Goal: Task Accomplishment & Management: Use online tool/utility

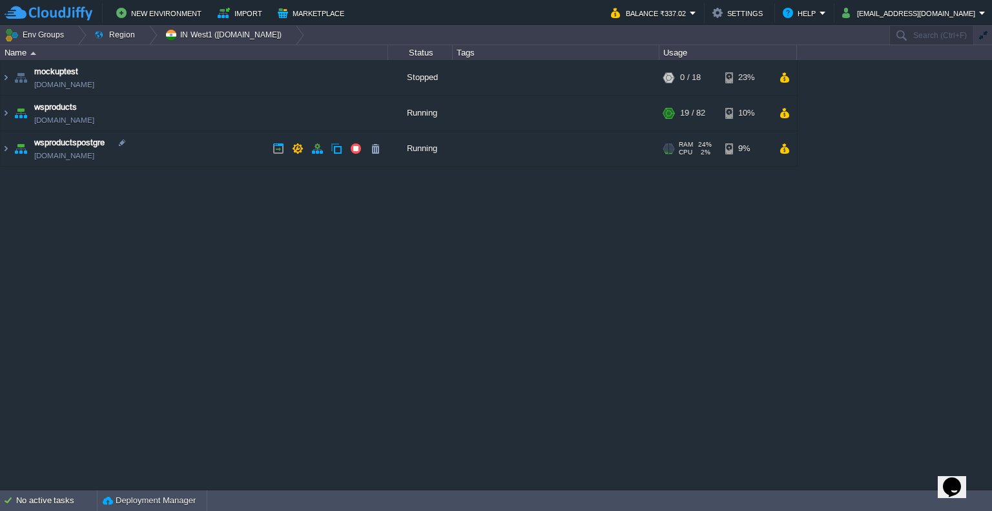
click at [413, 151] on div "Running" at bounding box center [420, 148] width 65 height 35
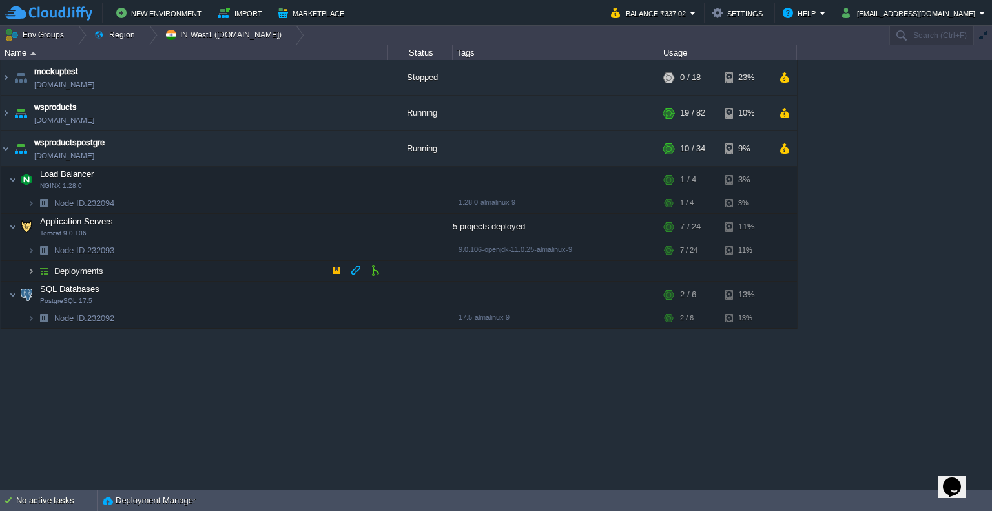
click at [34, 269] on img at bounding box center [31, 271] width 8 height 20
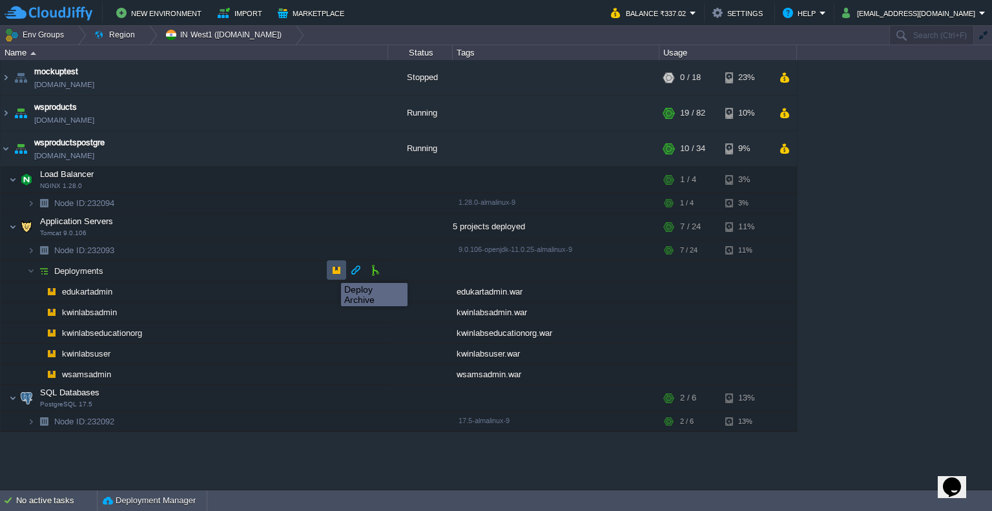
click at [331, 271] on button "button" at bounding box center [337, 270] width 12 height 12
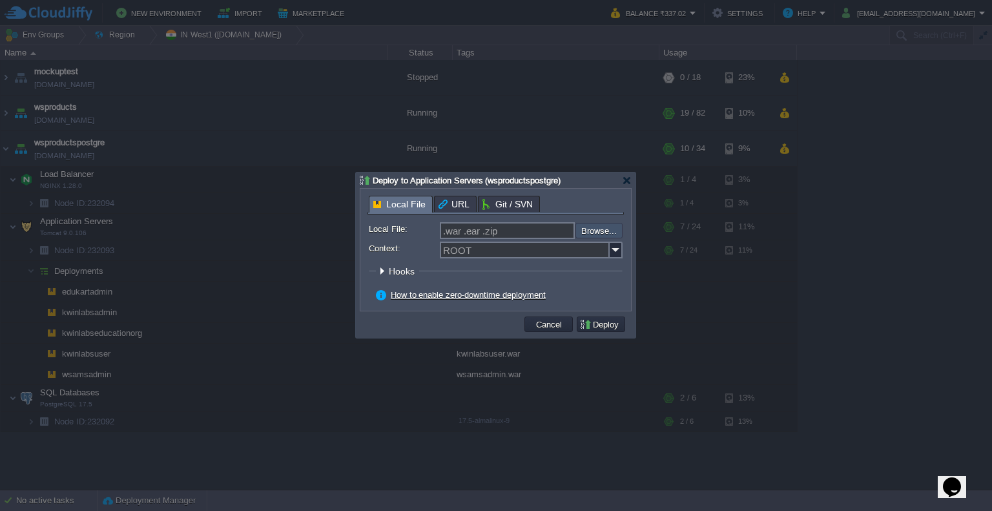
click at [602, 232] on input "file" at bounding box center [540, 230] width 163 height 15
click at [600, 231] on input "file" at bounding box center [540, 230] width 163 height 15
type input "C:\fakepath\kwinlabsuser.war"
type input "kwinlabsuser.war"
click at [617, 256] on img at bounding box center [615, 249] width 13 height 17
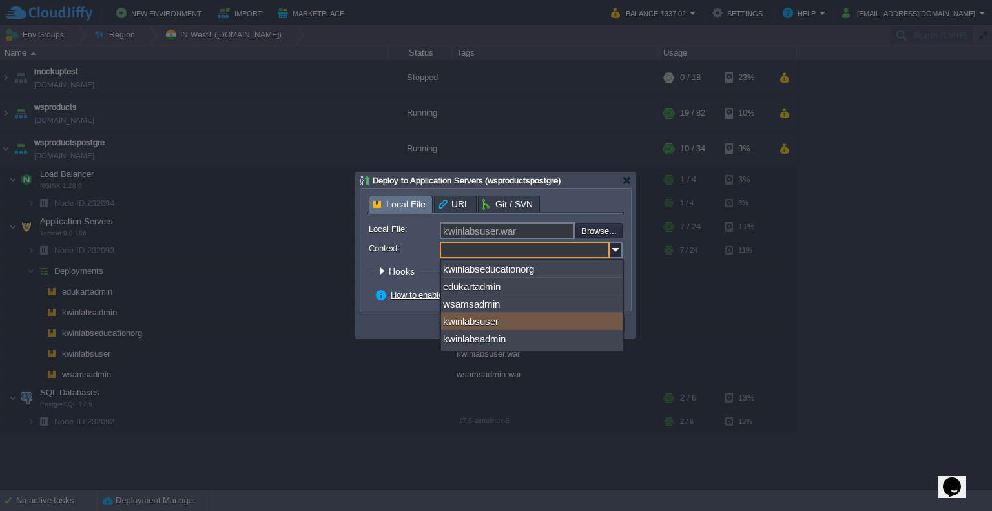
click at [548, 323] on div "kwinlabsuser" at bounding box center [531, 320] width 181 height 17
type input "kwinlabsuser"
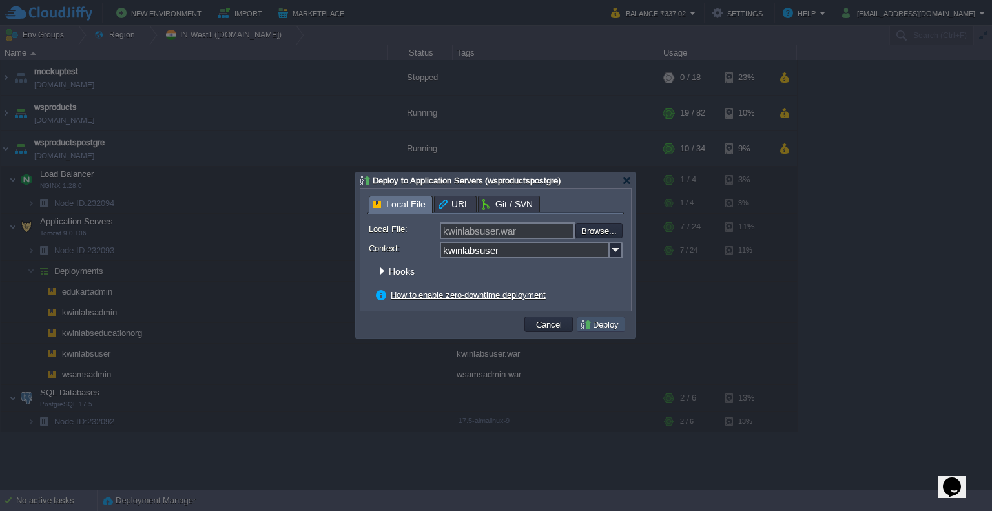
click at [611, 327] on button "Deploy" at bounding box center [600, 324] width 43 height 12
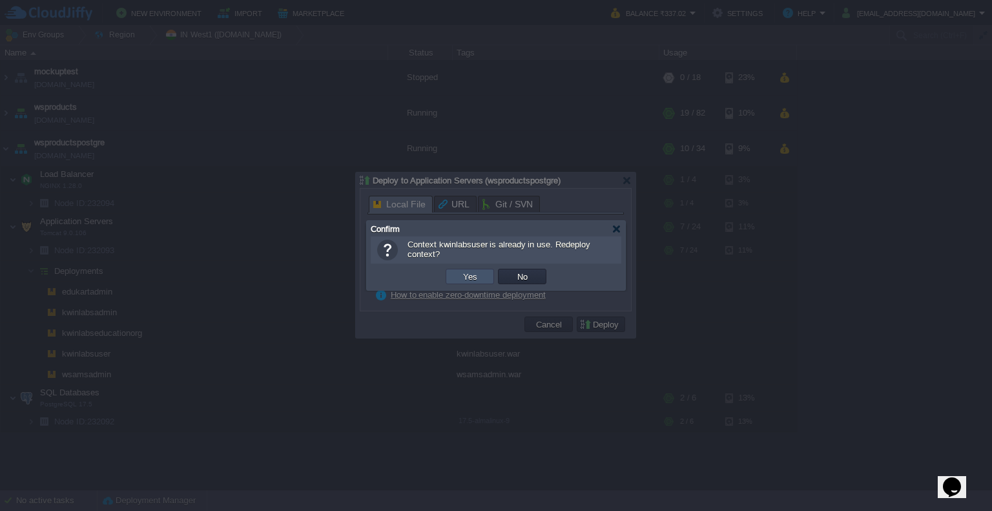
click at [476, 271] on button "Yes" at bounding box center [470, 277] width 22 height 12
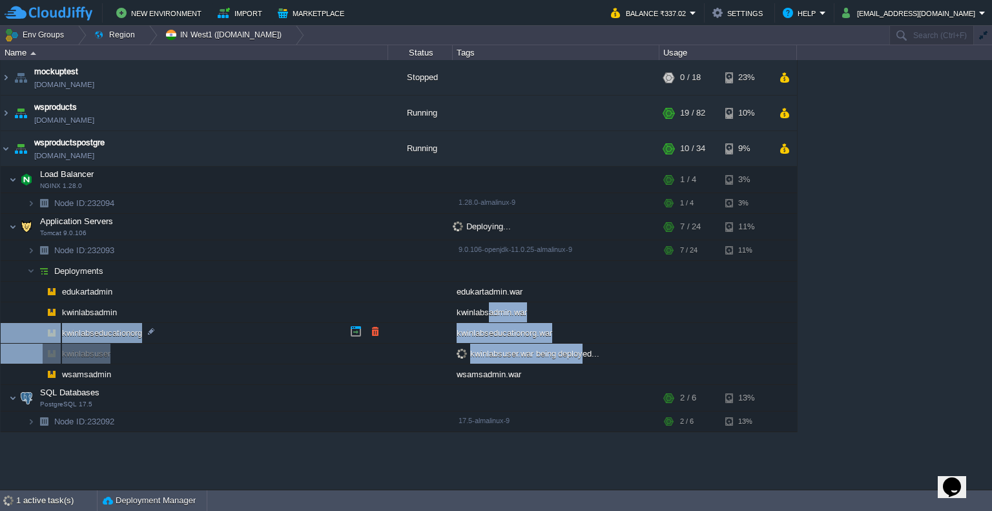
drag, startPoint x: 581, startPoint y: 348, endPoint x: 481, endPoint y: 306, distance: 108.5
click at [481, 306] on table "edukartadmin edukartadmin.war kwinlabsadmin kwinlabsadmin.war kwinlabseducation…" at bounding box center [399, 332] width 796 height 103
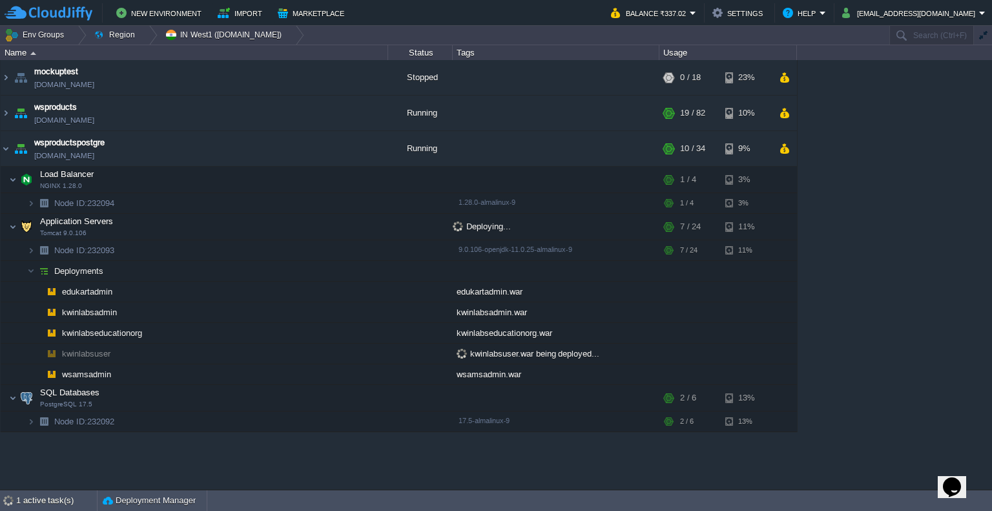
click at [897, 287] on div "mockuptest [DOMAIN_NAME] Stopped + Add to Env Group RAM 0% CPU 0% 0 / 18 23% ws…" at bounding box center [496, 274] width 992 height 429
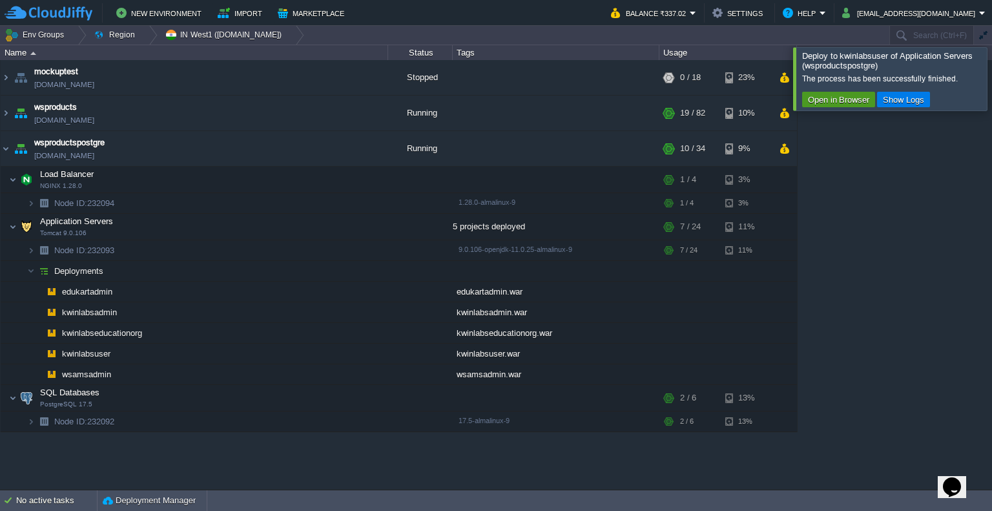
click at [829, 101] on button "Open in Browser" at bounding box center [838, 100] width 69 height 12
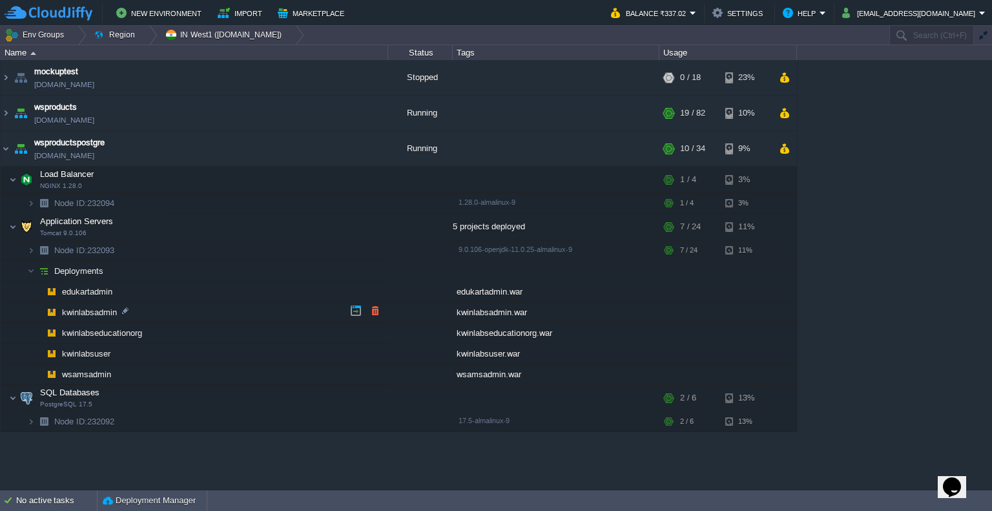
click at [453, 315] on div "kwinlabsadmin.war" at bounding box center [556, 312] width 207 height 20
